Goal: Task Accomplishment & Management: Use online tool/utility

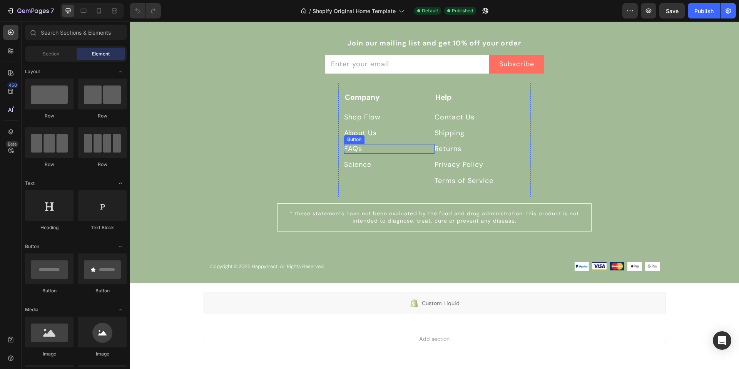
scroll to position [2712, 0]
click at [363, 130] on p "About Us" at bounding box center [360, 134] width 33 height 10
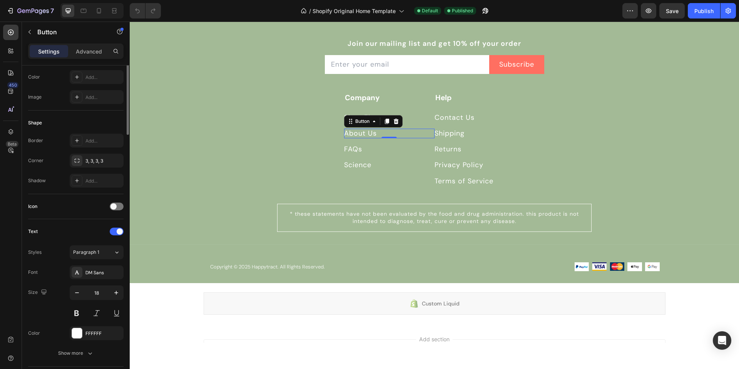
scroll to position [287, 0]
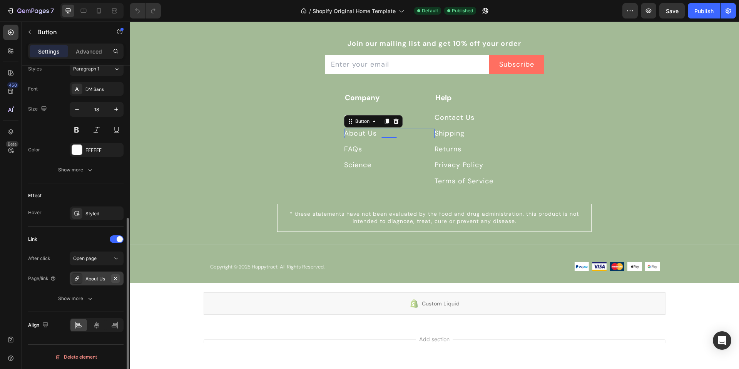
click at [115, 278] on icon "button" at bounding box center [115, 278] width 3 height 3
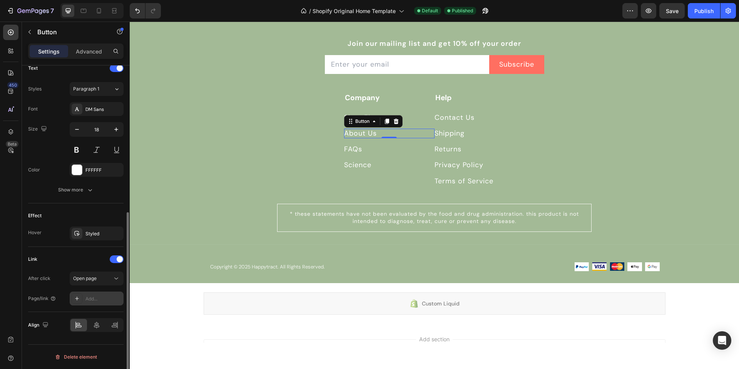
click at [102, 297] on div "Add..." at bounding box center [103, 298] width 36 height 7
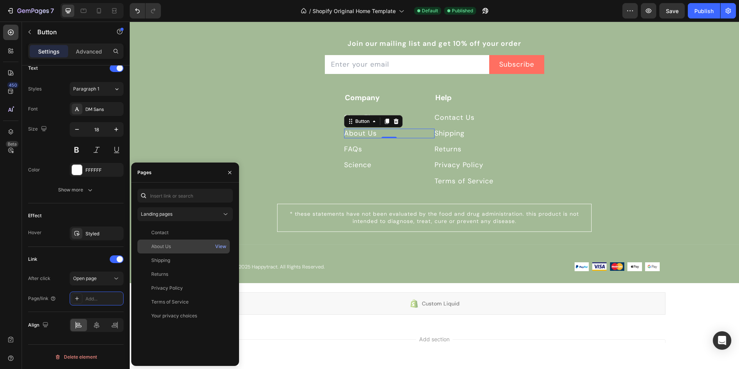
click at [154, 246] on div "About Us" at bounding box center [161, 246] width 20 height 7
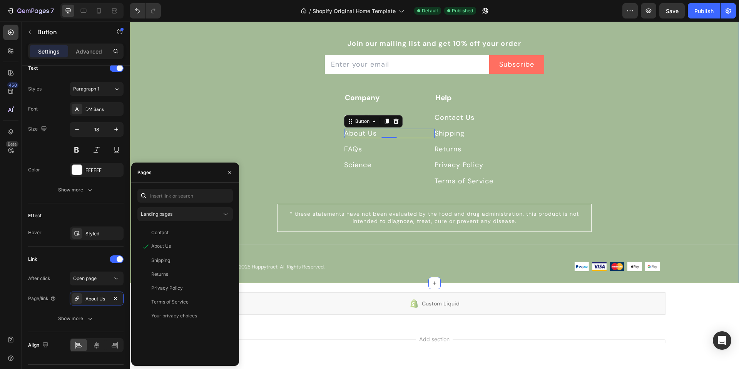
click at [295, 115] on div "Join our mailing list and get 10% off your order Text block Email Field Subscri…" at bounding box center [435, 157] width 610 height 251
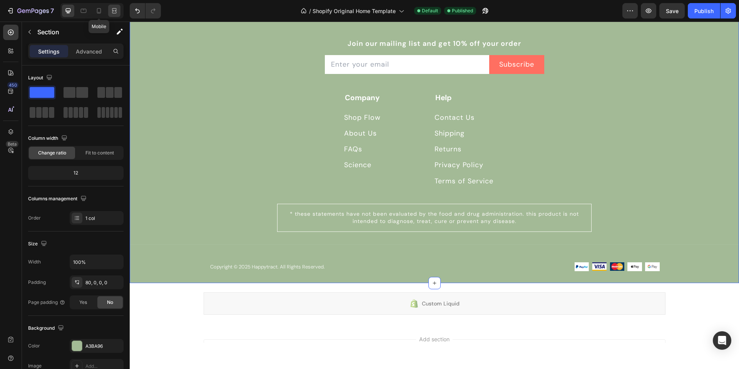
drag, startPoint x: 104, startPoint y: 7, endPoint x: 109, endPoint y: 12, distance: 7.1
click at [104, 7] on div at bounding box center [99, 11] width 12 height 12
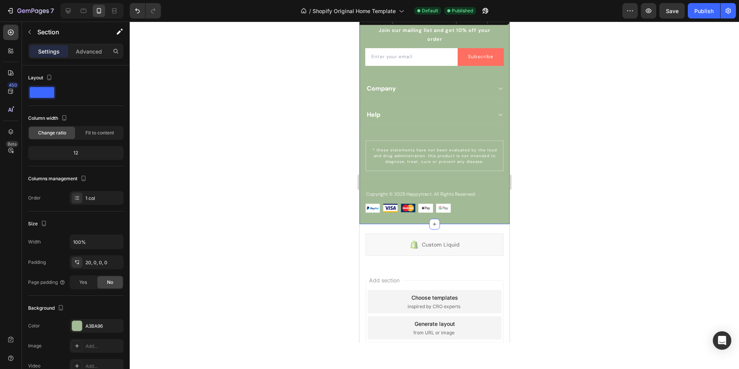
scroll to position [2790, 0]
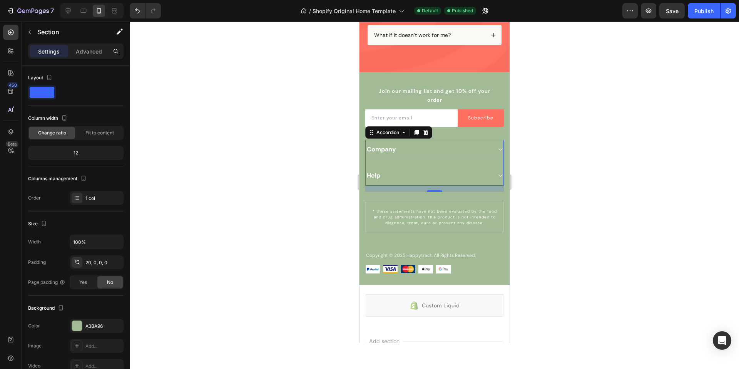
click at [499, 150] on icon at bounding box center [500, 149] width 6 height 6
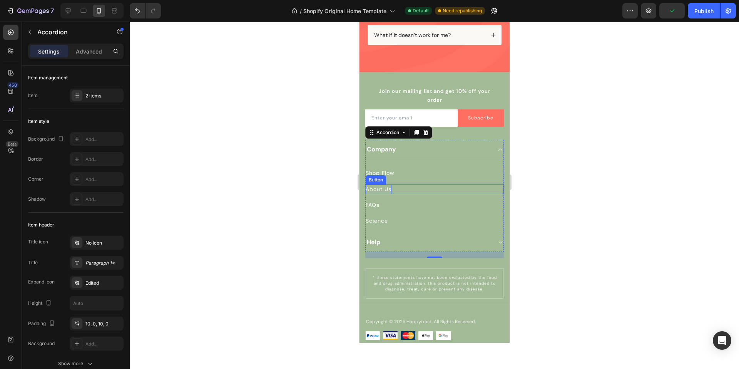
click at [388, 190] on p "About Us" at bounding box center [378, 189] width 26 height 10
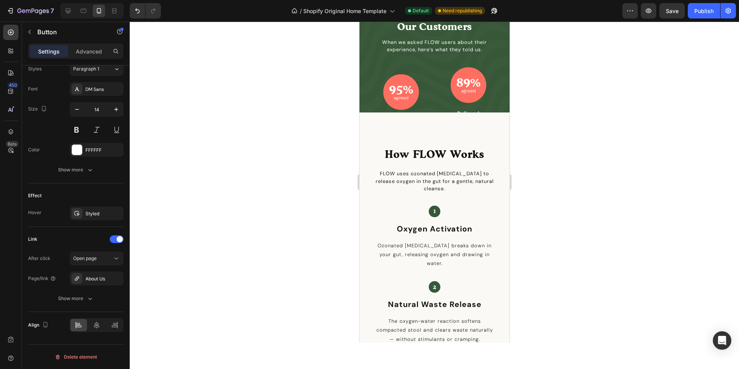
scroll to position [1509, 0]
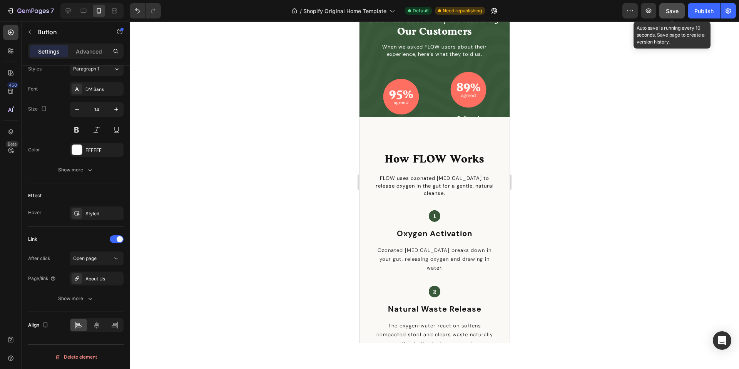
click at [672, 10] on span "Save" at bounding box center [672, 11] width 13 height 7
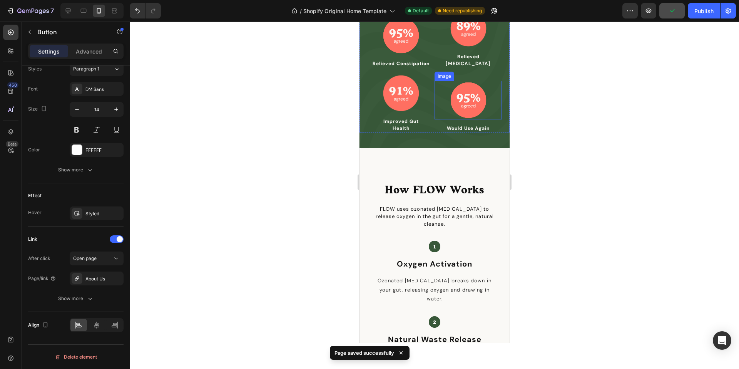
scroll to position [1571, 0]
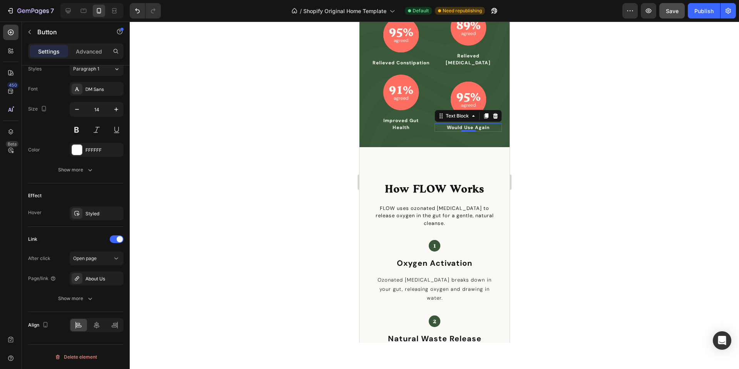
click at [489, 124] on p "Would Use Again" at bounding box center [468, 127] width 50 height 7
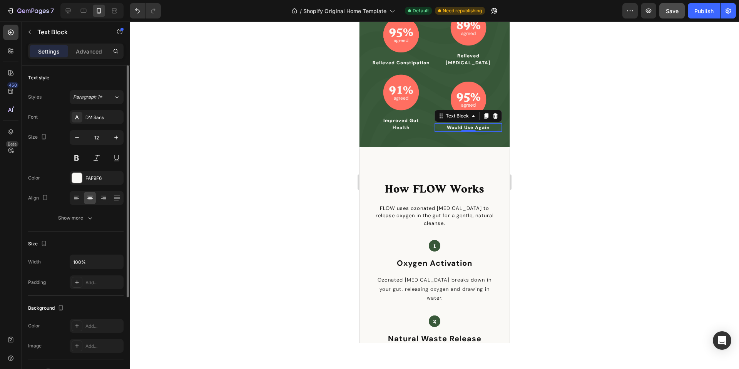
click at [489, 124] on p "Would Use Again" at bounding box center [468, 127] width 50 height 7
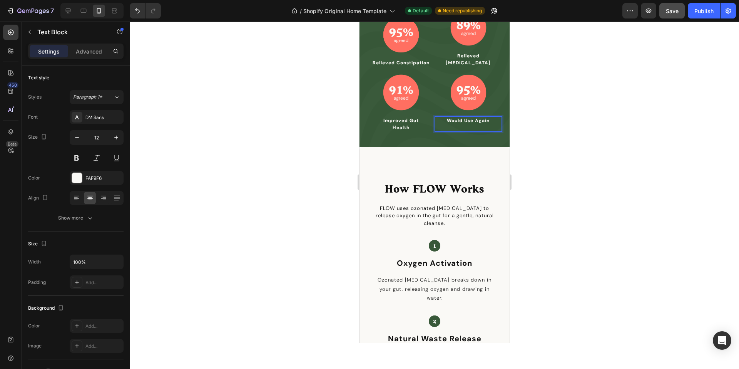
scroll to position [1564, 0]
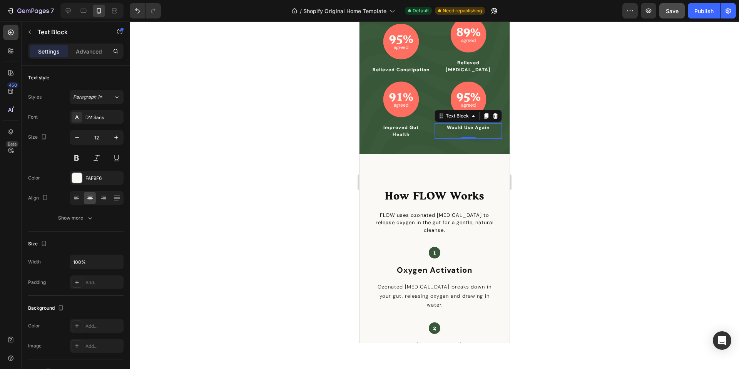
click at [625, 117] on div at bounding box center [435, 195] width 610 height 347
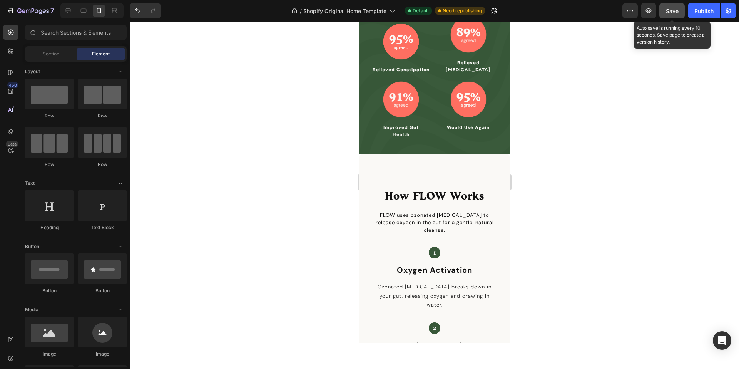
click at [664, 11] on button "Save" at bounding box center [672, 10] width 25 height 15
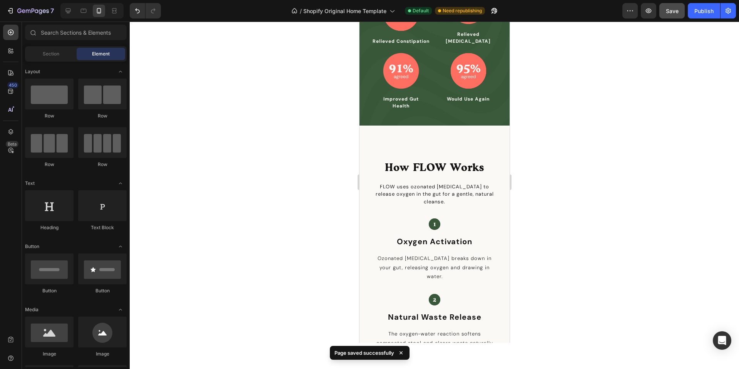
scroll to position [1592, 0]
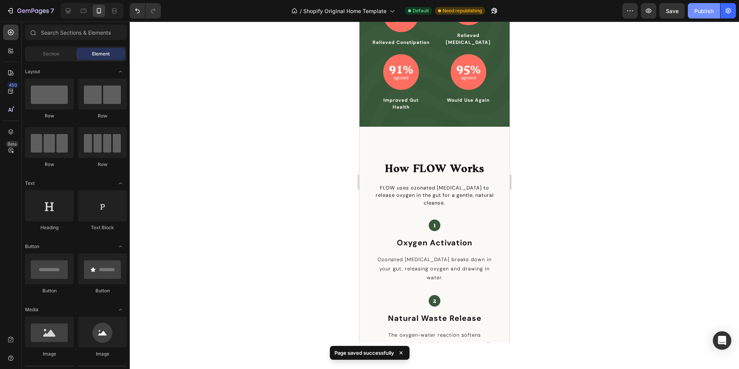
click at [695, 15] on div "Publish" at bounding box center [704, 11] width 19 height 8
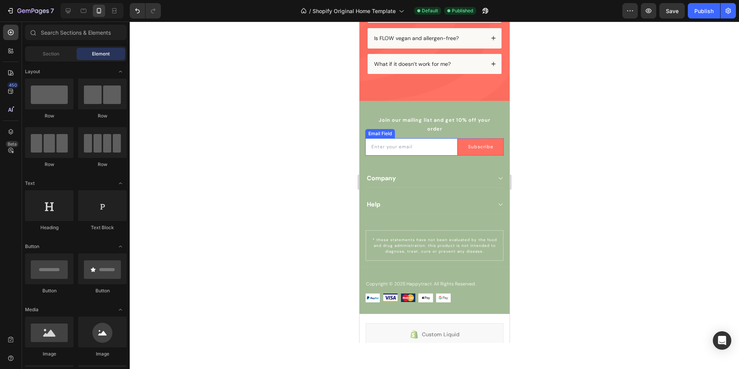
scroll to position [2929, 0]
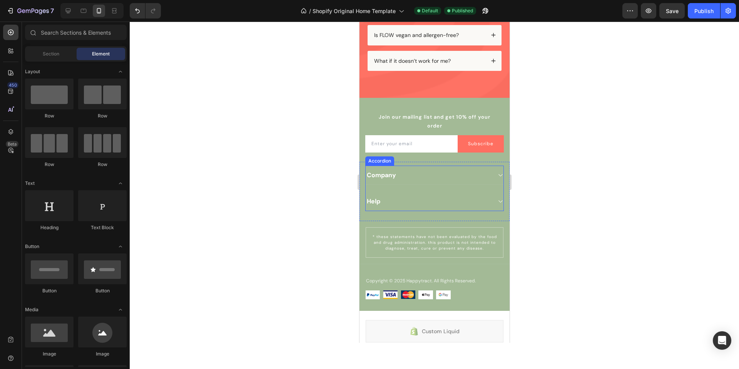
click at [501, 176] on icon at bounding box center [500, 175] width 6 height 6
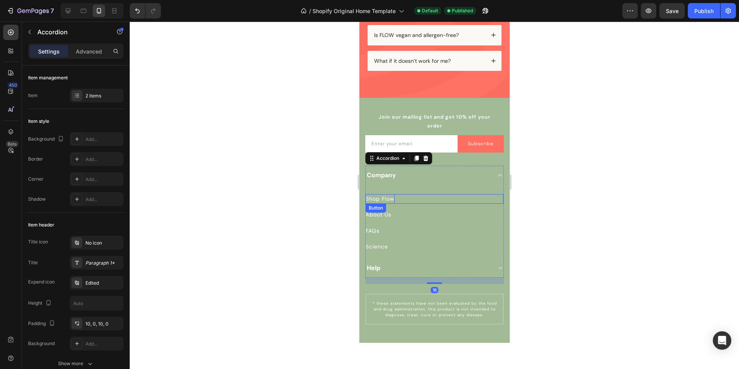
click at [375, 199] on p "Shop Flow" at bounding box center [379, 199] width 29 height 10
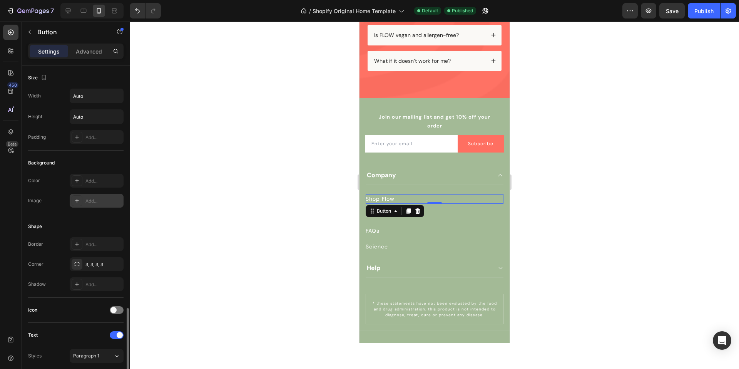
scroll to position [267, 0]
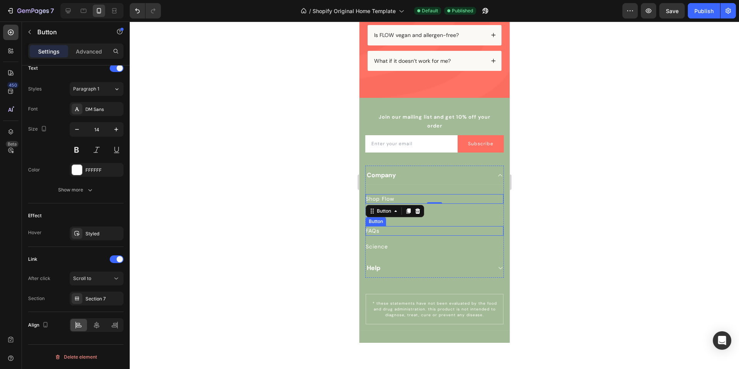
click at [400, 228] on div "FAQs Button" at bounding box center [434, 231] width 138 height 10
click at [314, 74] on div at bounding box center [435, 195] width 610 height 347
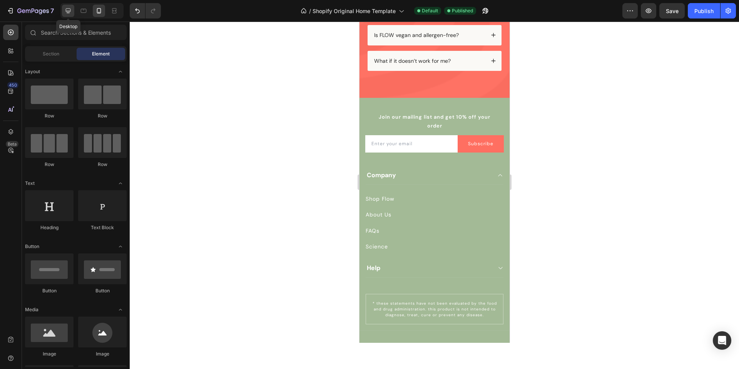
click at [69, 7] on icon at bounding box center [68, 11] width 8 height 8
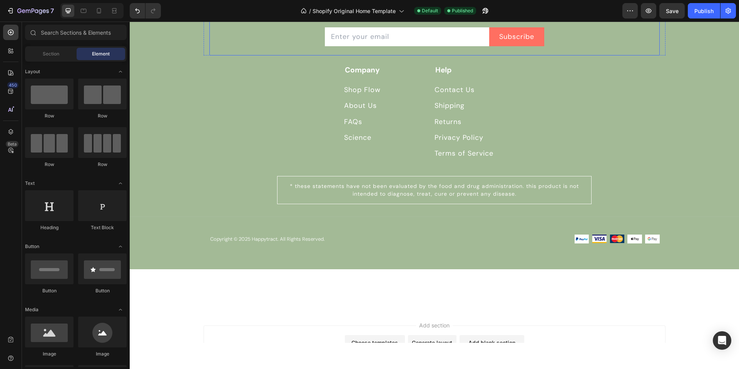
scroll to position [2811, 0]
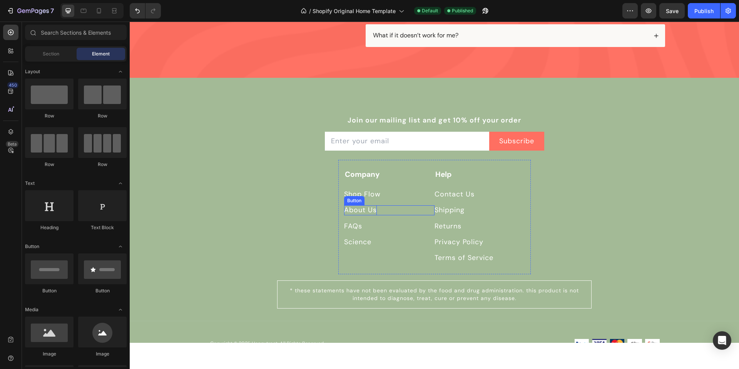
click at [376, 211] on p "About Us" at bounding box center [360, 210] width 33 height 10
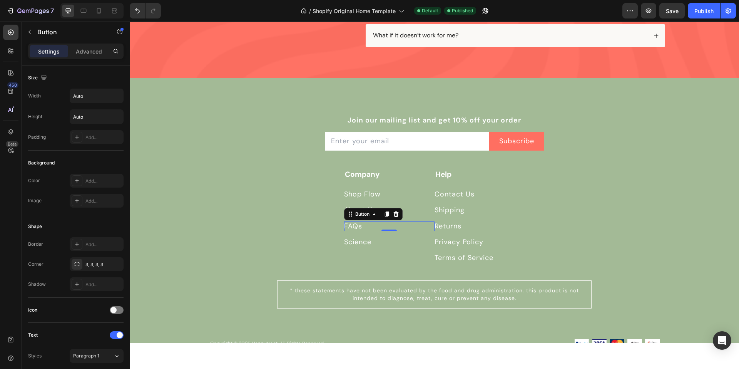
click at [358, 225] on p "FAQs" at bounding box center [353, 226] width 18 height 10
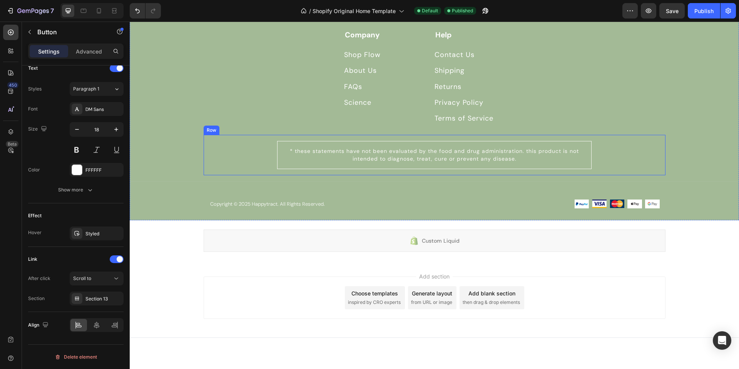
scroll to position [2905, 0]
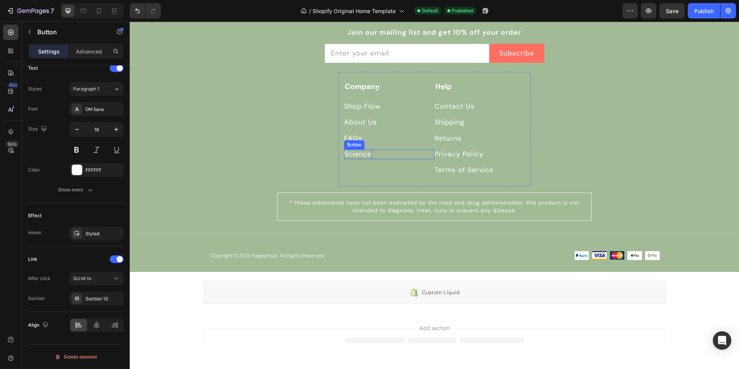
click at [362, 154] on p "Science" at bounding box center [357, 154] width 27 height 10
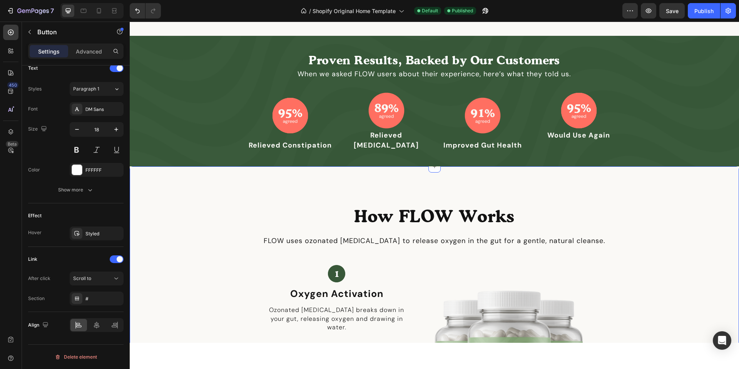
scroll to position [0, 0]
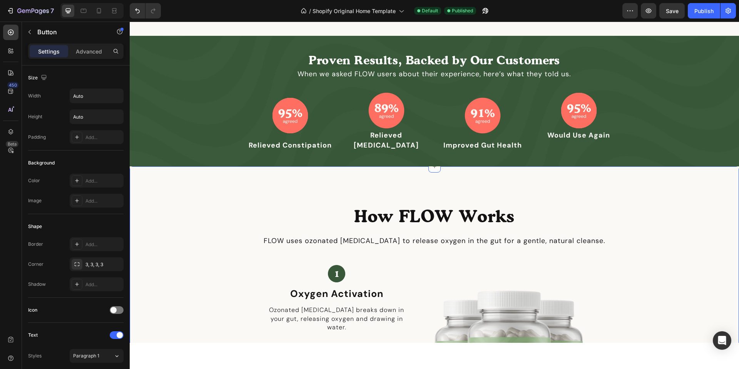
click at [257, 173] on div "How FLOW Works Heading FLOW uses ozonated [MEDICAL_DATA] to release oxygen in t…" at bounding box center [435, 347] width 610 height 362
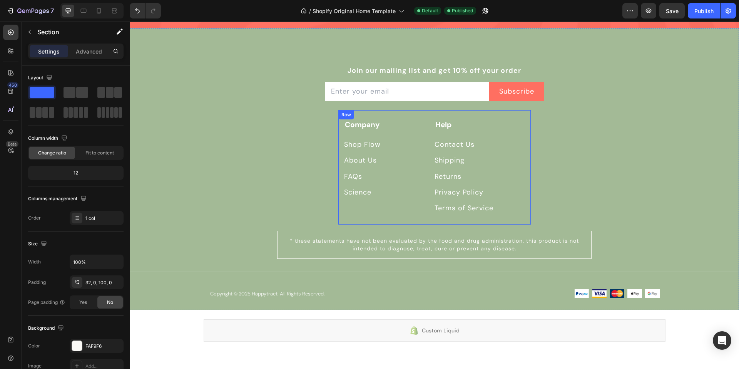
scroll to position [2687, 0]
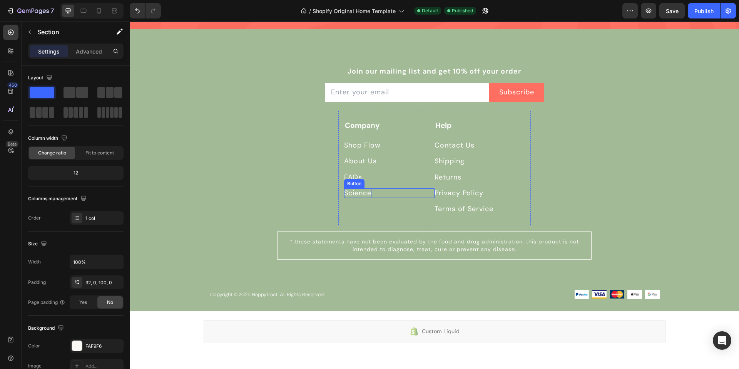
click at [364, 192] on p "Science" at bounding box center [357, 193] width 27 height 10
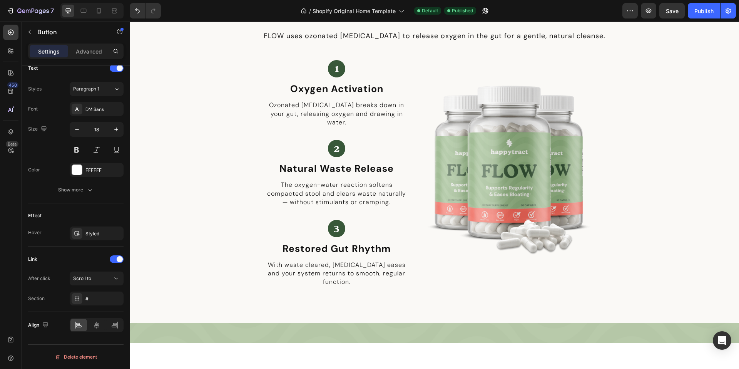
scroll to position [1371, 0]
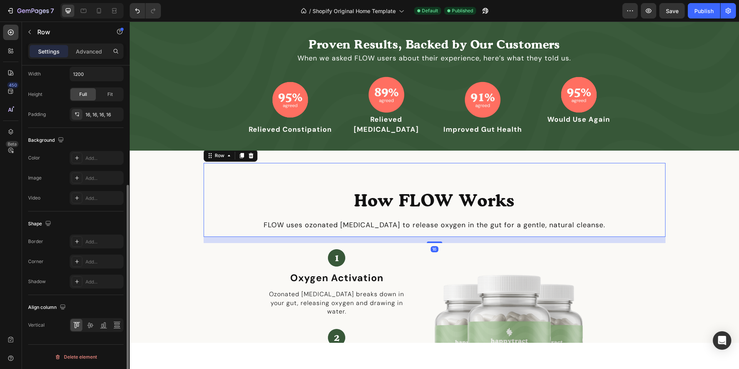
click at [261, 167] on div "How FLOW Works Heading FLOW uses ozonated [MEDICAL_DATA] to release oxygen in t…" at bounding box center [435, 200] width 462 height 74
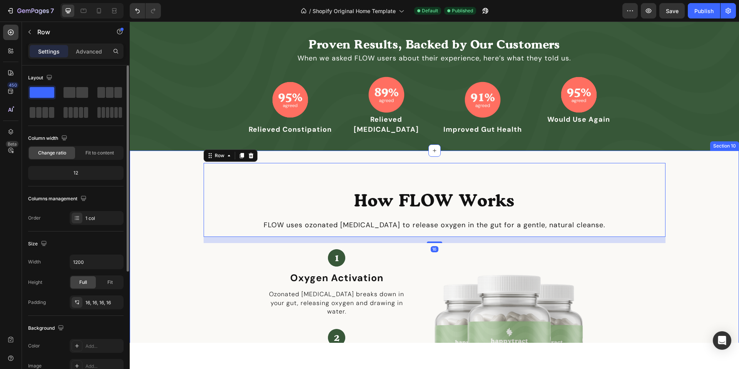
click at [167, 163] on div "How FLOW Works Heading FLOW uses ozonated [MEDICAL_DATA] to release oxygen in t…" at bounding box center [435, 323] width 610 height 320
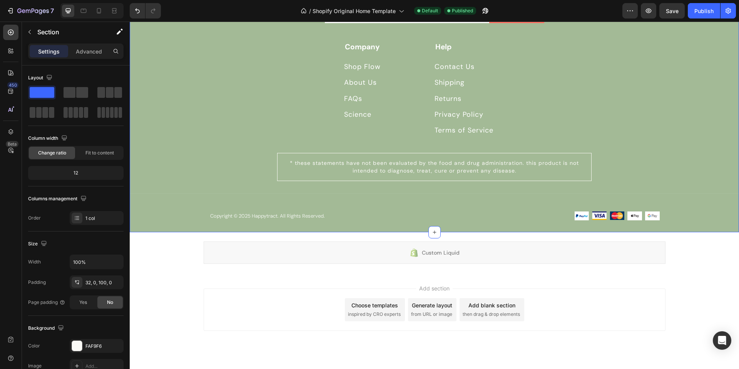
scroll to position [2759, 0]
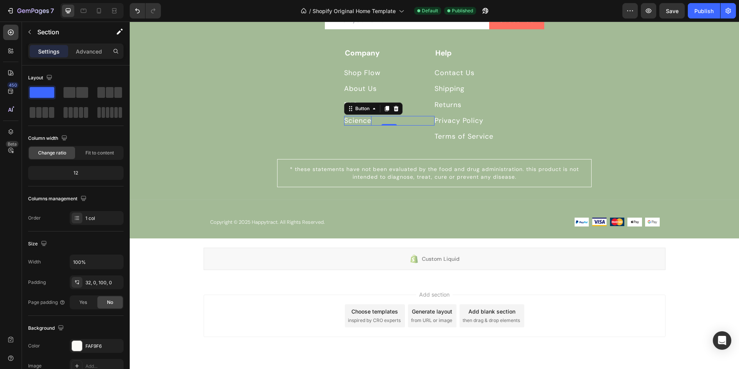
click at [347, 119] on p "Science" at bounding box center [357, 121] width 27 height 10
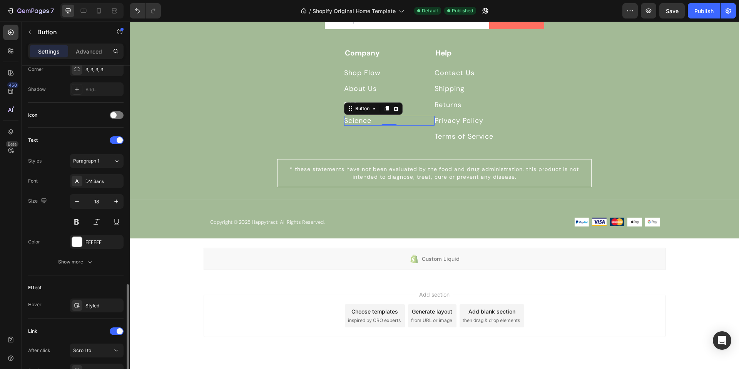
scroll to position [267, 0]
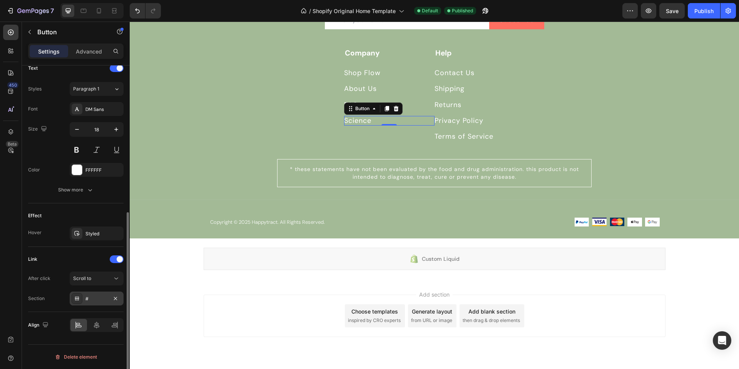
click at [102, 297] on div "#" at bounding box center [96, 298] width 22 height 7
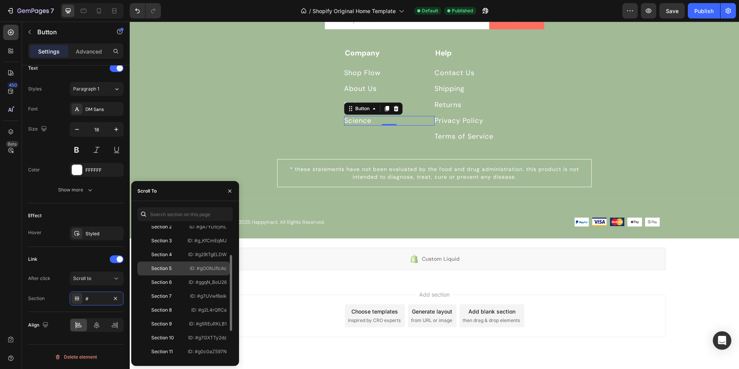
scroll to position [51, 0]
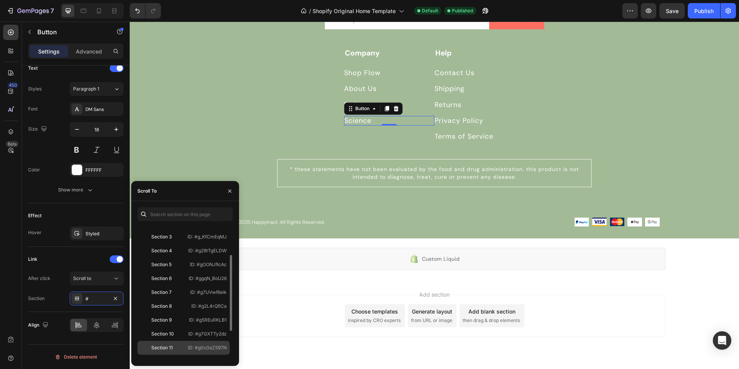
click at [179, 329] on div "Section 10 ID: #g7GXTTy2dz" at bounding box center [183, 334] width 92 height 14
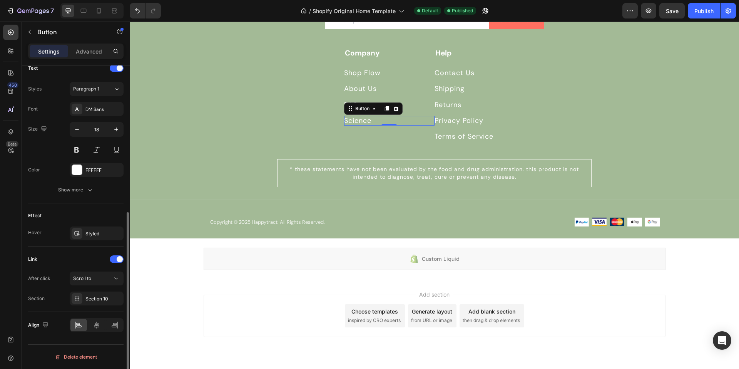
click at [115, 206] on div "Effect Hover Styled" at bounding box center [76, 225] width 96 height 44
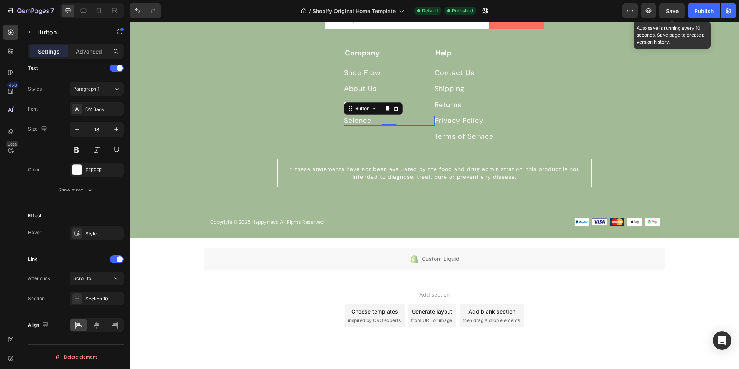
click at [675, 13] on span "Save" at bounding box center [672, 11] width 13 height 7
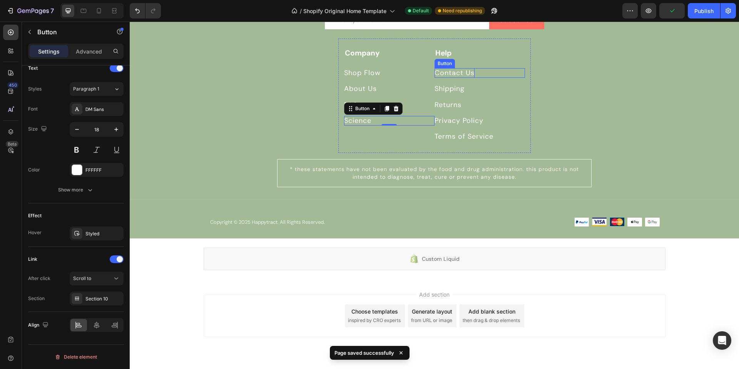
click at [452, 73] on p "Contact Us" at bounding box center [455, 73] width 40 height 10
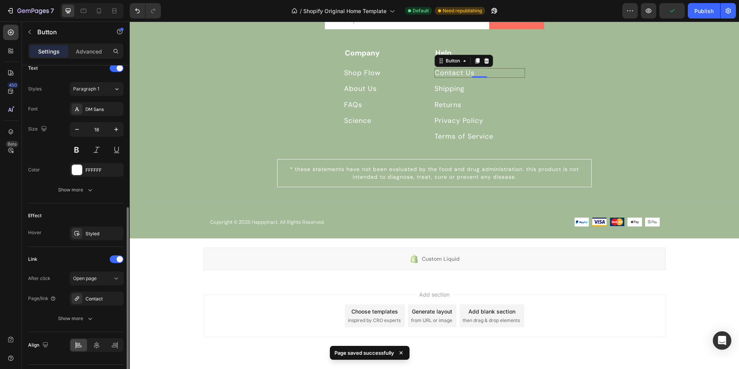
scroll to position [287, 0]
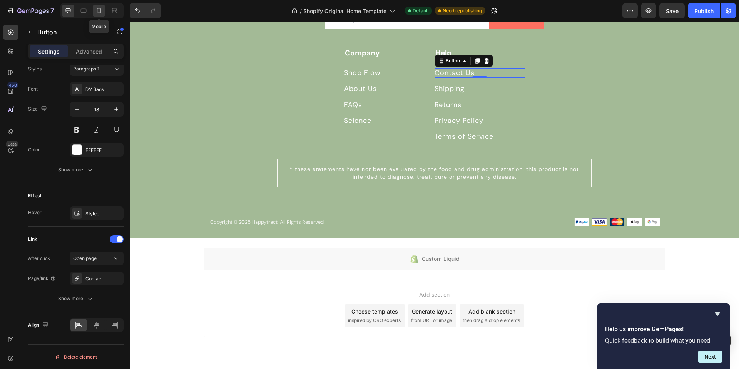
click at [102, 13] on icon at bounding box center [99, 11] width 8 height 8
type input "14"
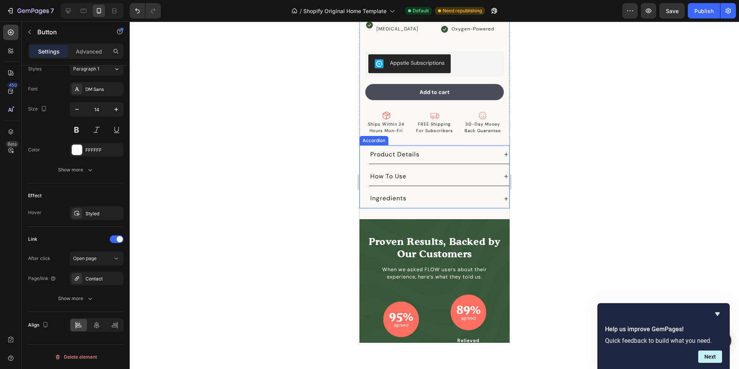
scroll to position [1662, 0]
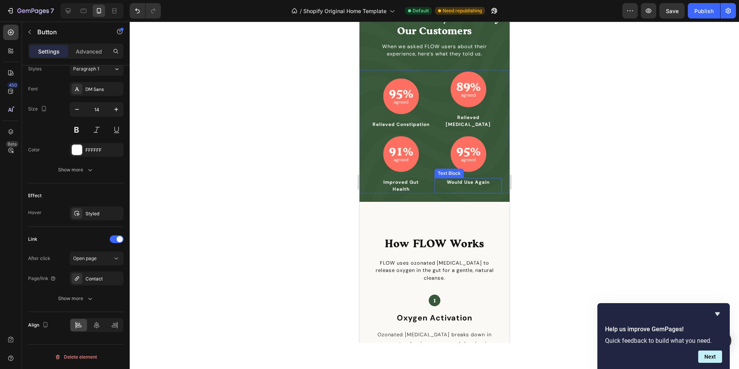
click at [476, 186] on p at bounding box center [468, 189] width 50 height 7
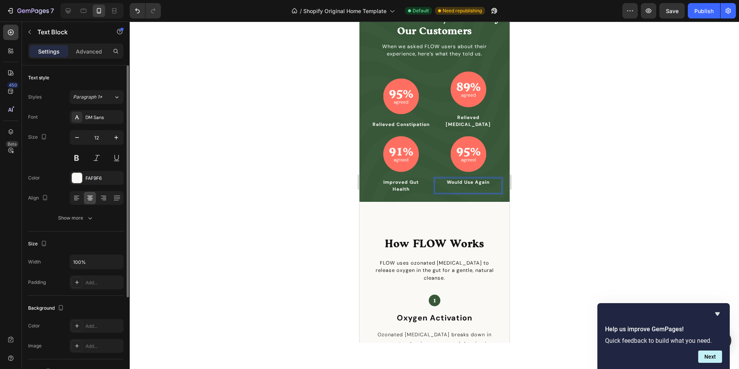
click at [476, 186] on p "Rich Text Editor. Editing area: main" at bounding box center [468, 189] width 50 height 7
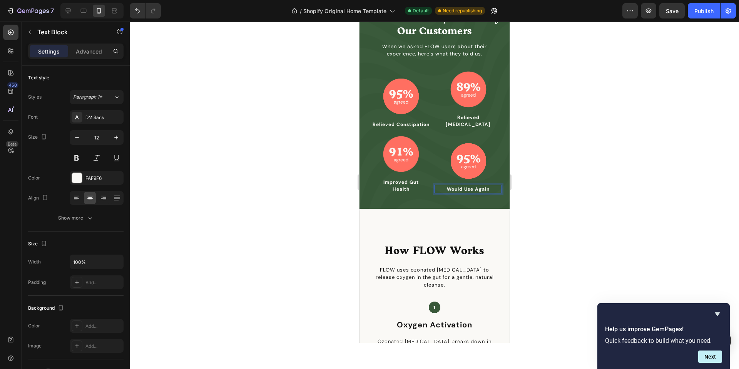
scroll to position [1669, 0]
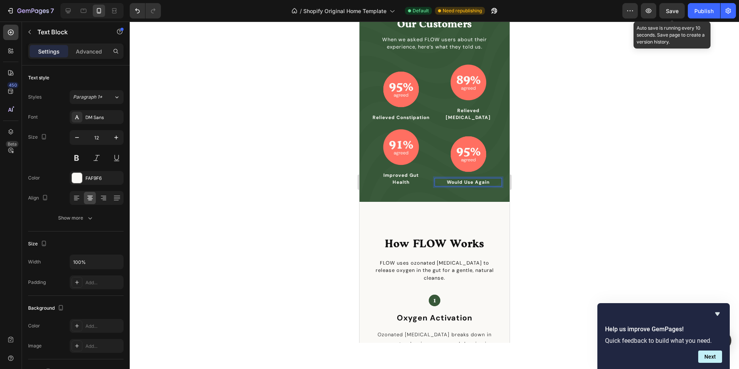
click at [677, 12] on span "Save" at bounding box center [672, 11] width 13 height 7
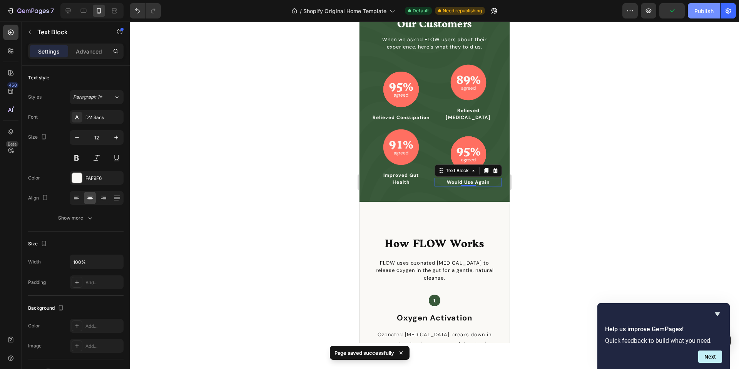
click at [707, 14] on div "Publish" at bounding box center [704, 11] width 19 height 8
click at [486, 168] on icon at bounding box center [486, 170] width 4 height 5
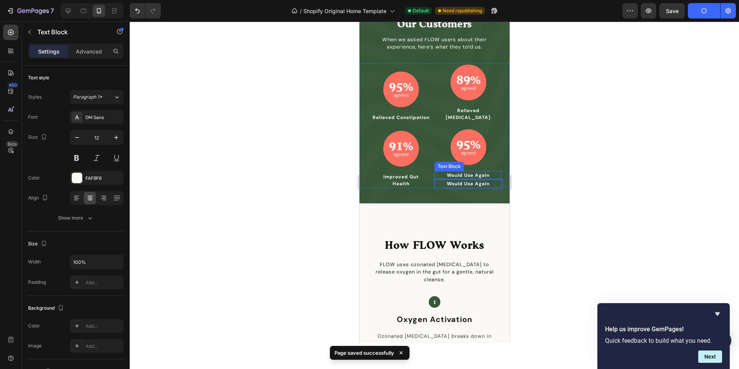
click at [491, 172] on p "Would Use Again" at bounding box center [468, 175] width 50 height 7
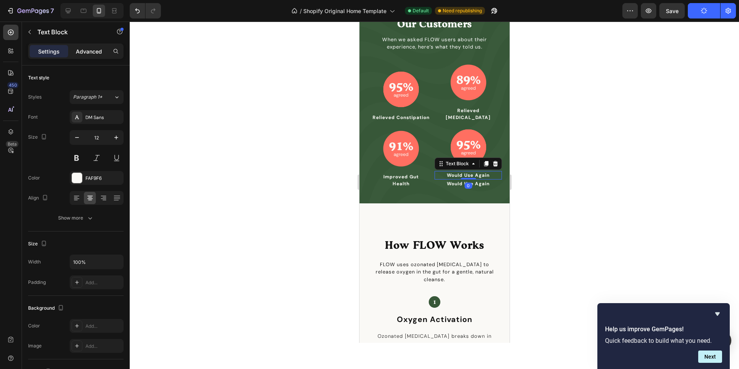
click at [90, 50] on p "Advanced" at bounding box center [89, 51] width 26 height 8
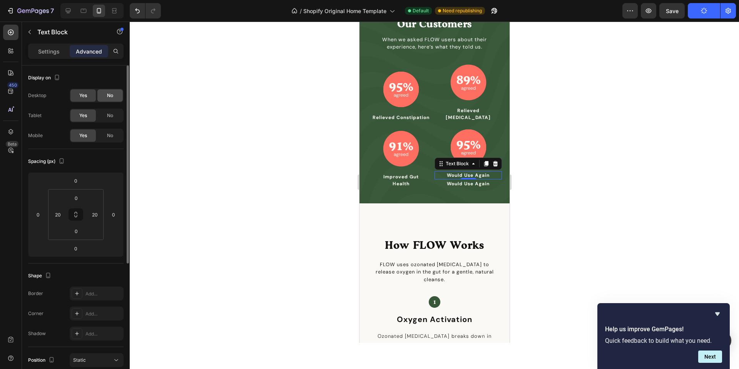
click at [108, 94] on span "No" at bounding box center [110, 95] width 6 height 7
click at [114, 116] on div "No" at bounding box center [109, 115] width 25 height 12
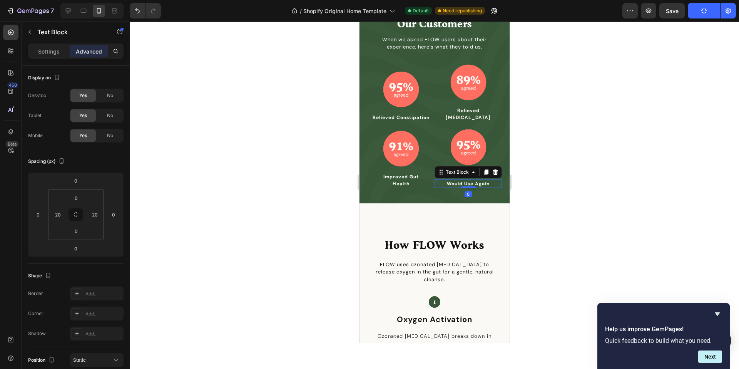
click at [453, 180] on p "Would Use Again" at bounding box center [468, 183] width 50 height 7
click at [113, 134] on span "No" at bounding box center [110, 135] width 6 height 7
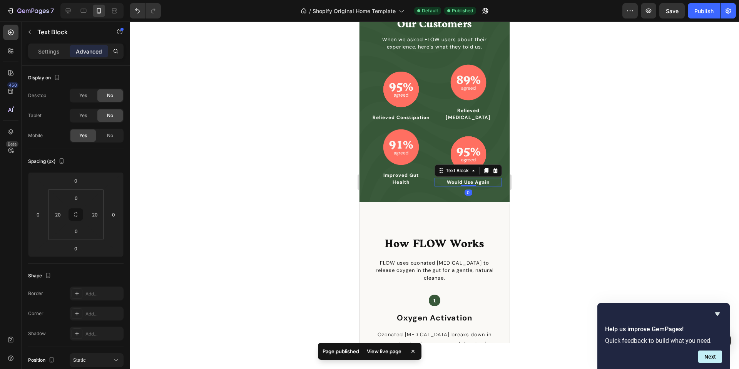
click at [486, 179] on p "Would Use Again" at bounding box center [468, 182] width 50 height 7
click at [494, 178] on div "Would Use Again Text Block 0" at bounding box center [467, 182] width 67 height 8
click at [492, 179] on p "Would Use Again" at bounding box center [468, 182] width 50 height 7
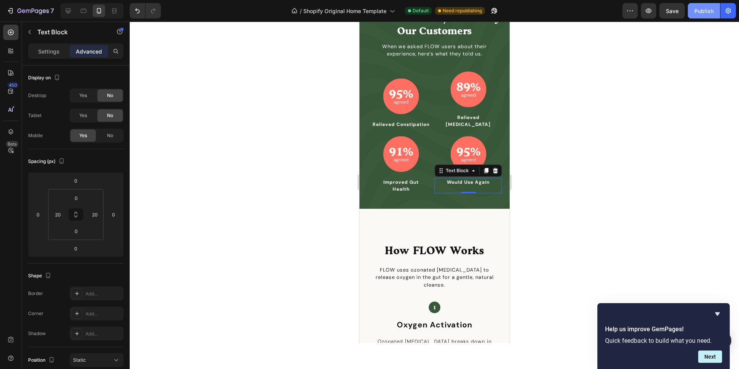
click at [711, 12] on div "Publish" at bounding box center [704, 11] width 19 height 8
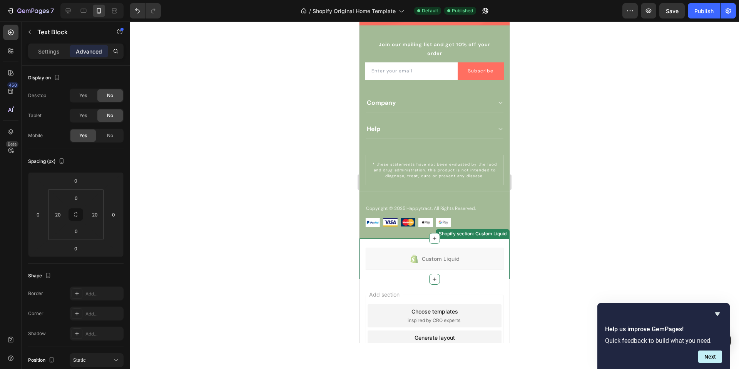
scroll to position [3176, 0]
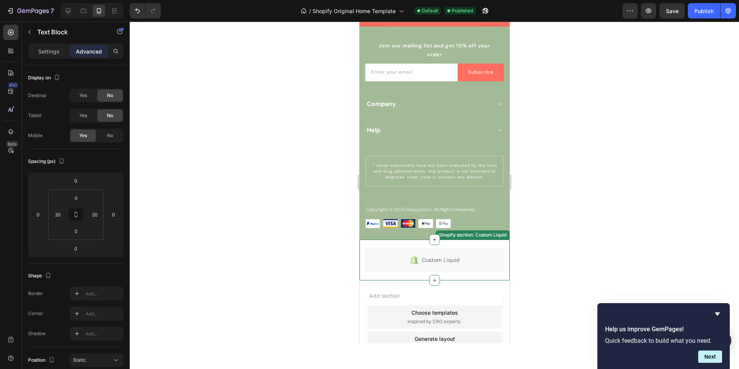
click at [445, 242] on div "Custom Liquid Shopify section: Custom Liquid" at bounding box center [434, 260] width 150 height 41
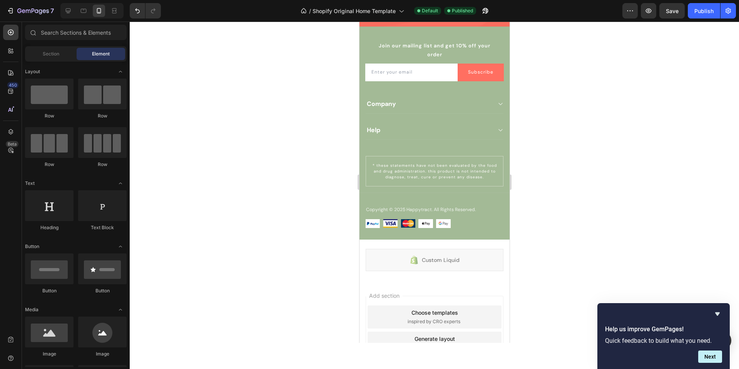
click at [424, 287] on div "Add section Choose templates inspired by CRO experts Generate layout from URL o…" at bounding box center [434, 344] width 150 height 129
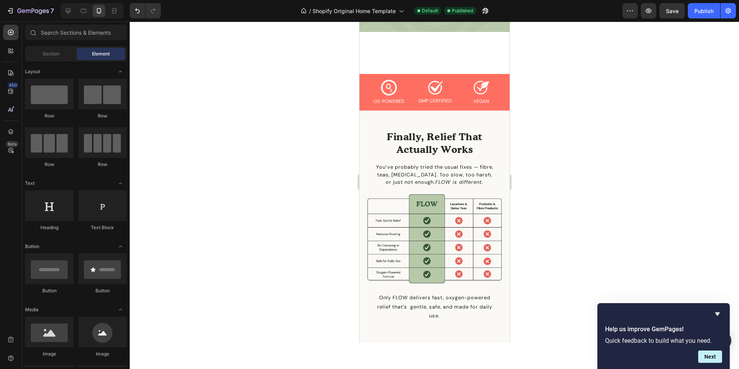
scroll to position [0, 0]
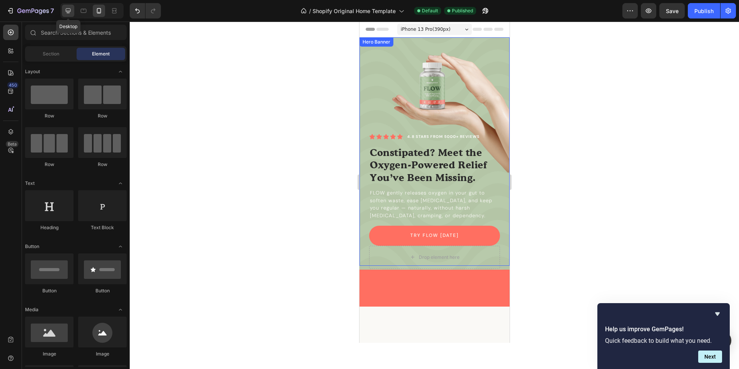
click at [68, 12] on icon at bounding box center [68, 11] width 8 height 8
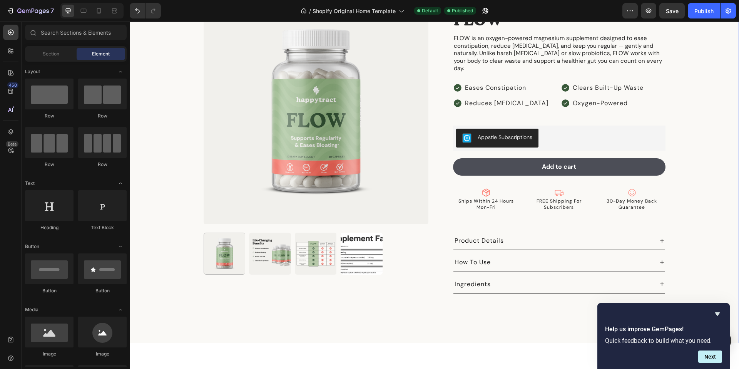
scroll to position [1133, 0]
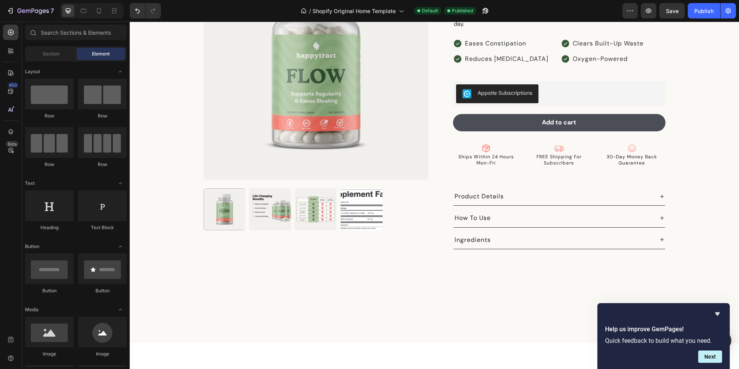
click at [714, 311] on icon "Hide survey" at bounding box center [717, 313] width 9 height 9
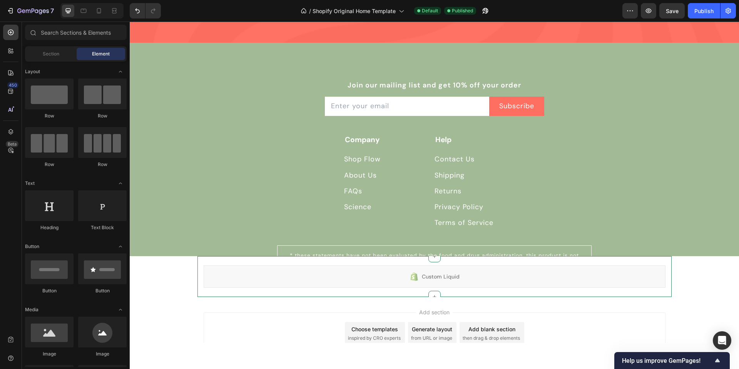
scroll to position [3049, 0]
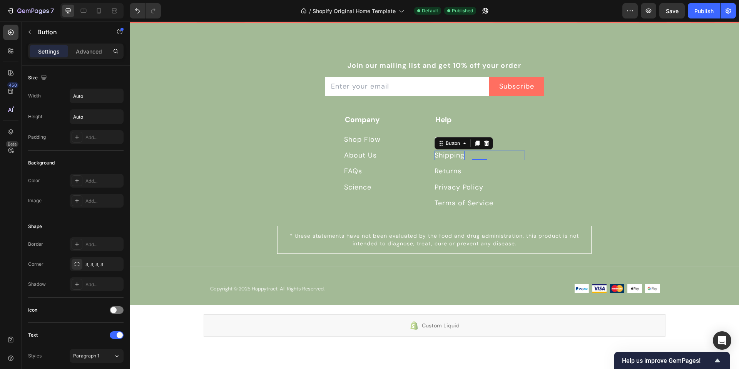
click at [438, 156] on p "Shipping" at bounding box center [450, 156] width 30 height 10
click at [464, 171] on div "Returns Button 0" at bounding box center [480, 171] width 91 height 10
